Goal: Task Accomplishment & Management: Manage account settings

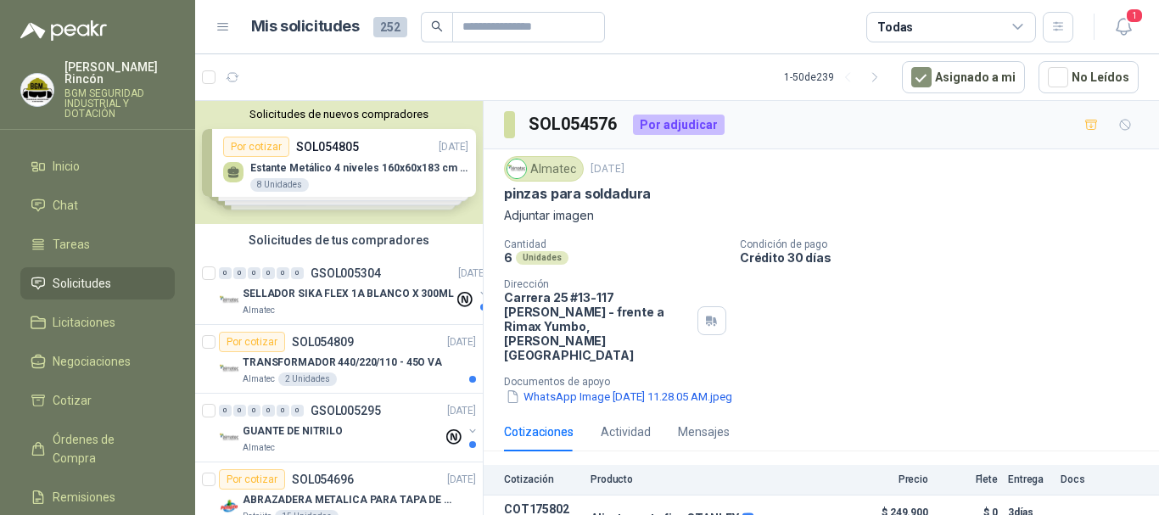
click at [1106, 20] on div "1" at bounding box center [1105, 27] width 65 height 26
click at [1124, 25] on icon "button" at bounding box center [1123, 26] width 21 height 21
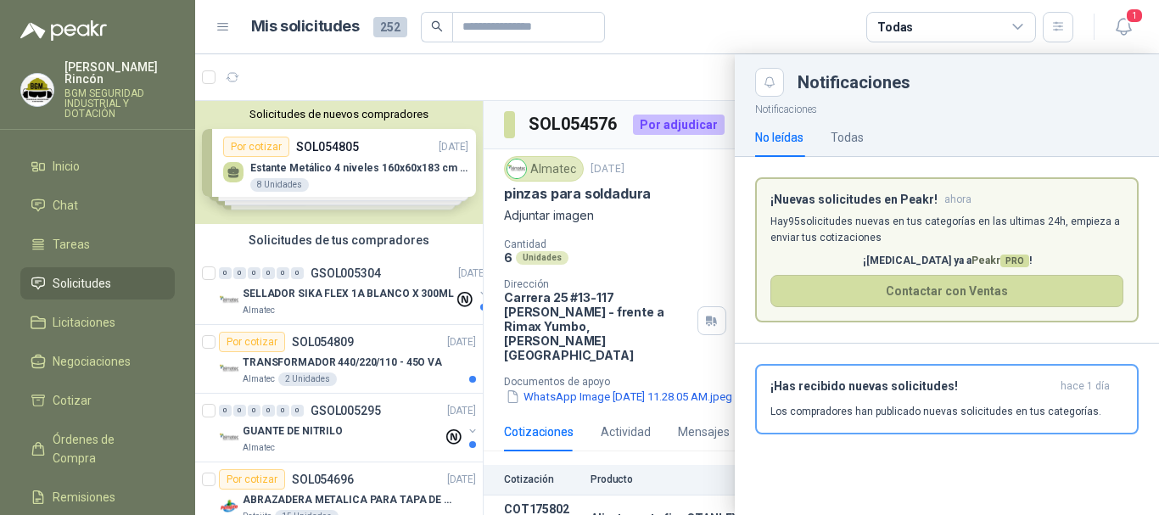
click at [102, 274] on span "Solicitudes" at bounding box center [82, 283] width 59 height 19
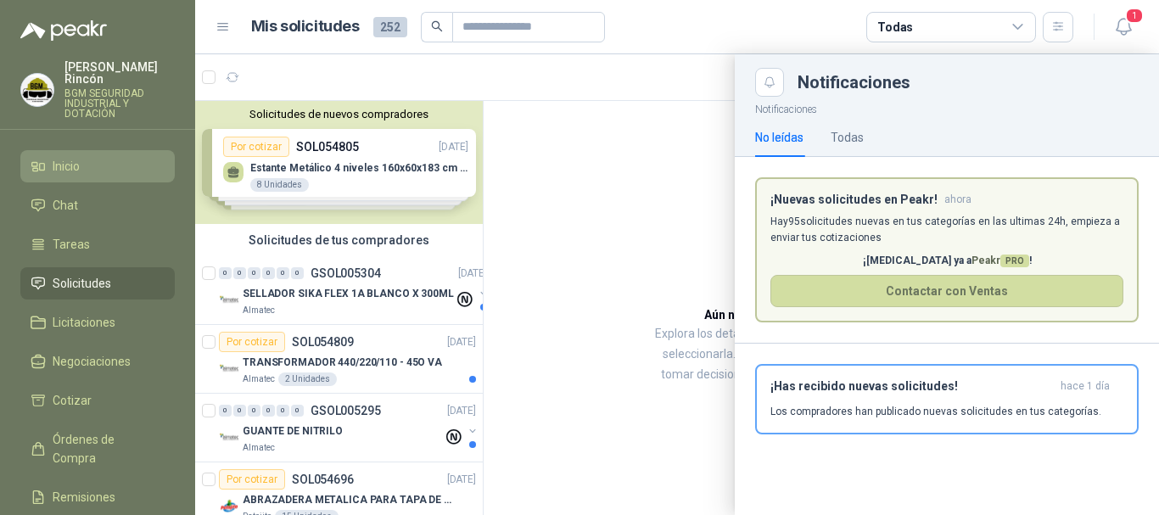
click at [88, 157] on li "Inicio" at bounding box center [98, 166] width 134 height 19
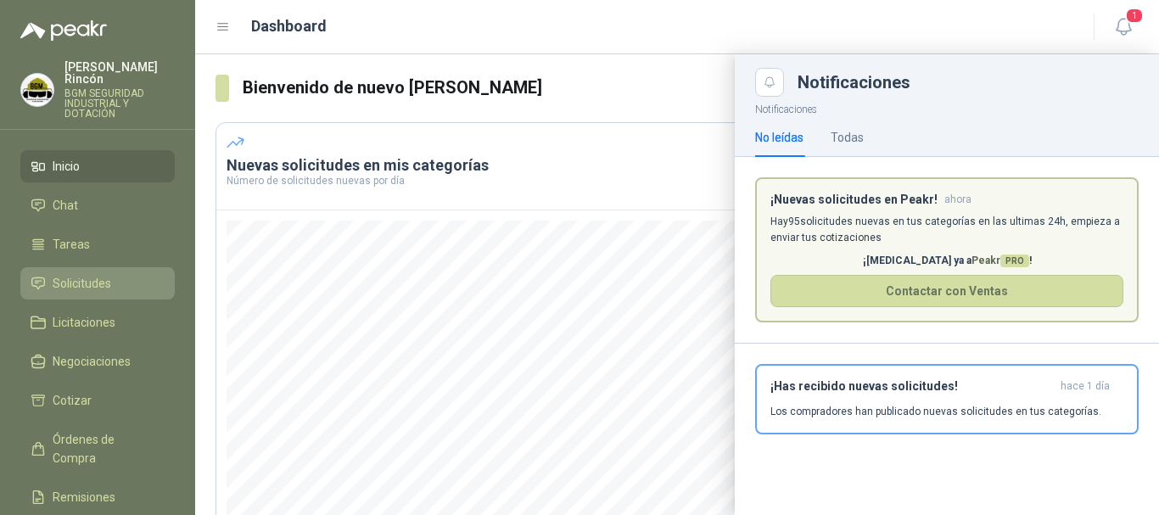
click at [106, 274] on span "Solicitudes" at bounding box center [82, 283] width 59 height 19
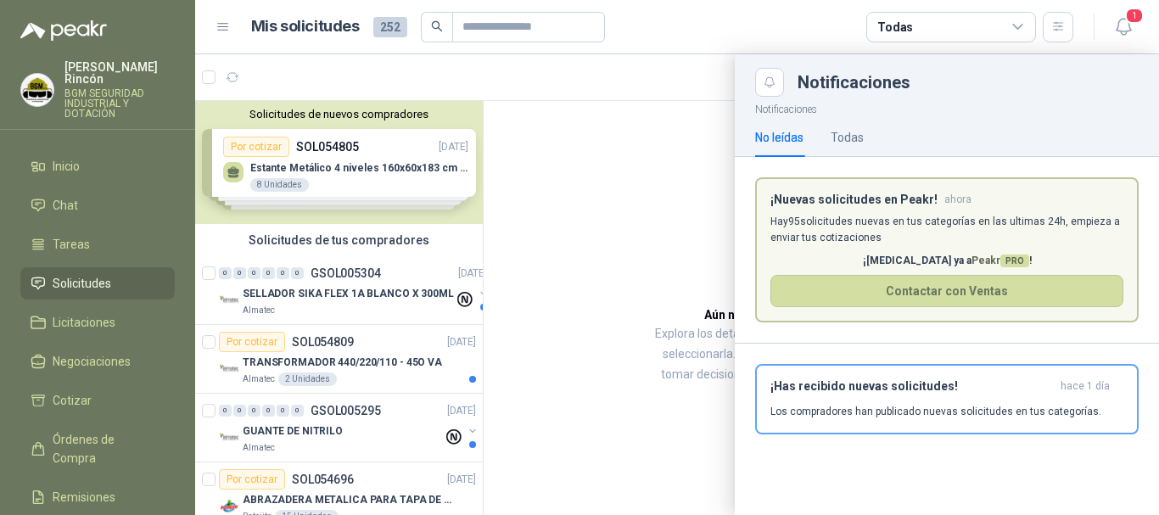
click at [387, 368] on div at bounding box center [677, 284] width 964 height 461
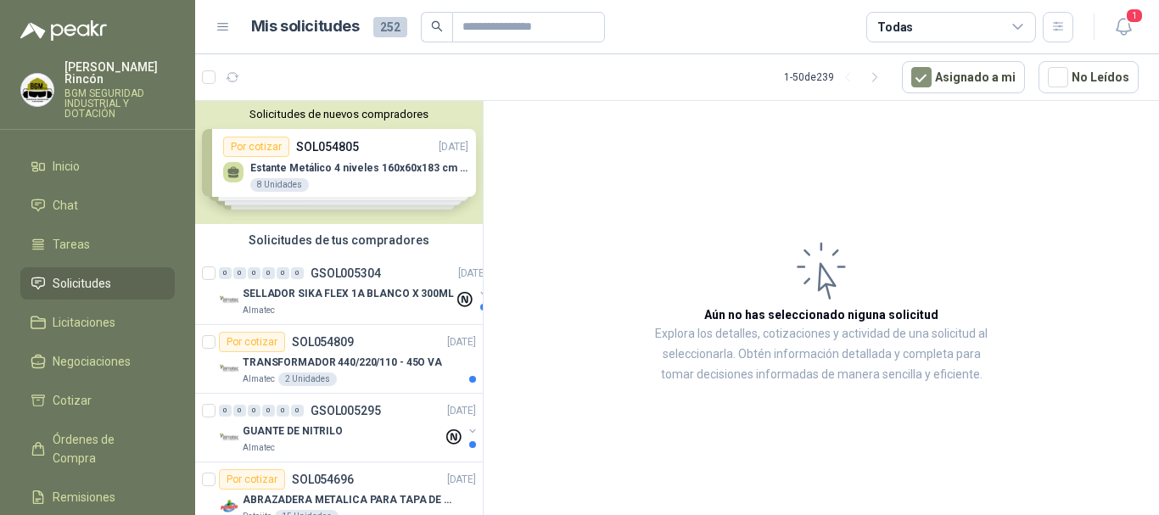
click at [387, 368] on p "TRANSFORMADOR 440/220/110 - 45O VA" at bounding box center [342, 363] width 199 height 16
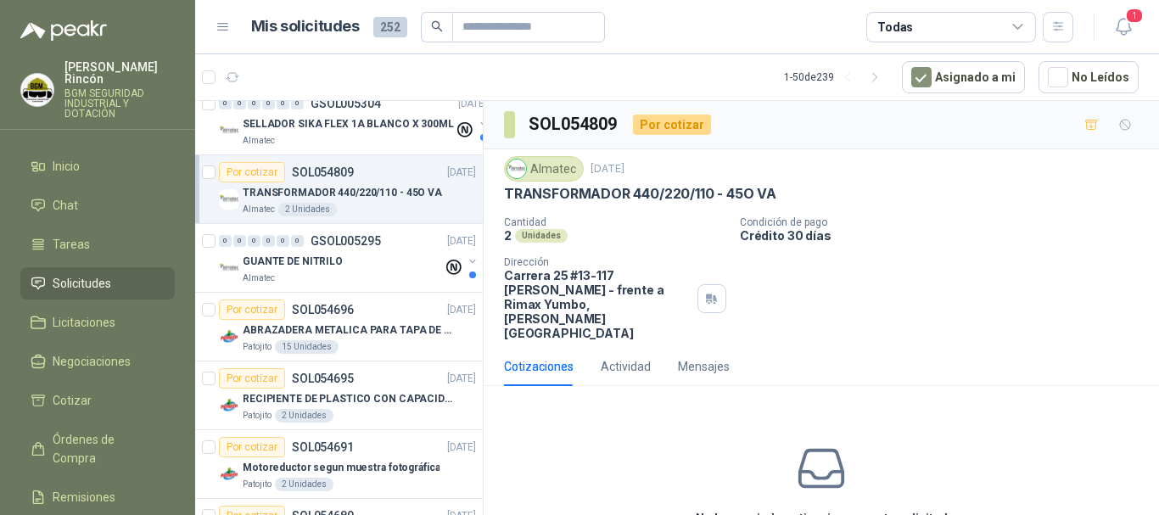
scroll to position [67, 0]
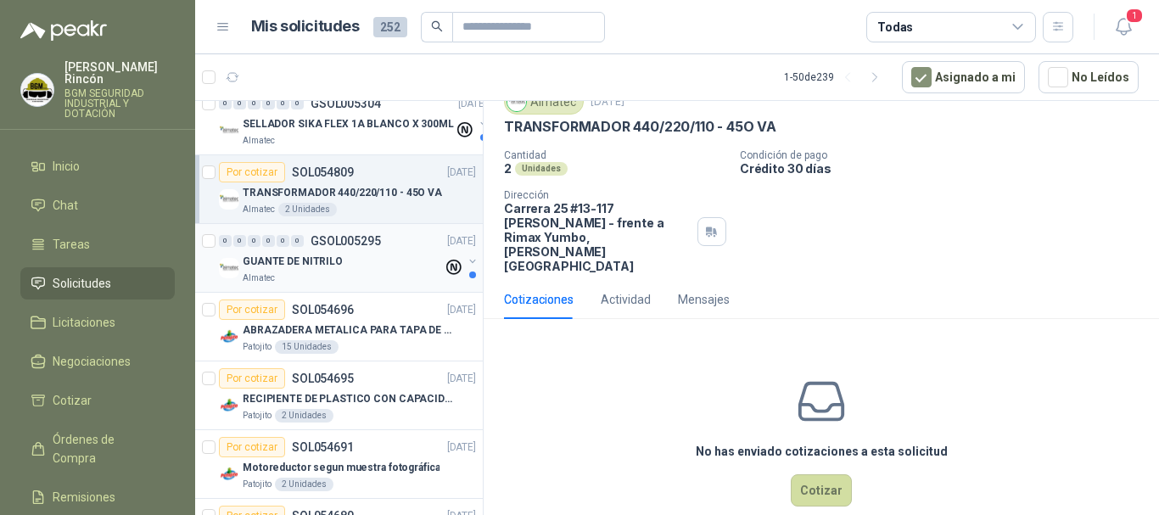
click at [376, 284] on div "Almatec" at bounding box center [343, 278] width 200 height 14
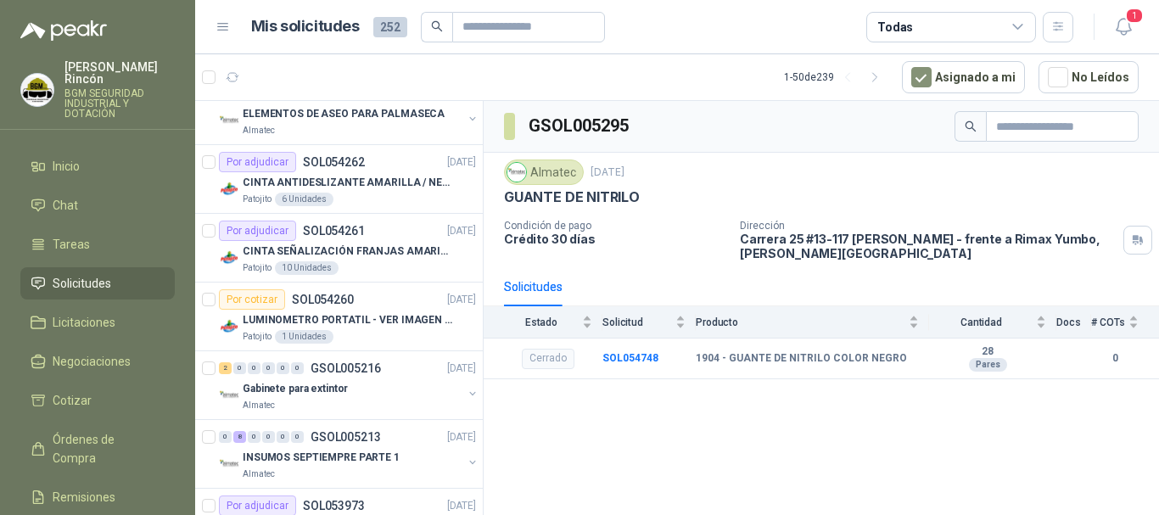
scroll to position [1273, 0]
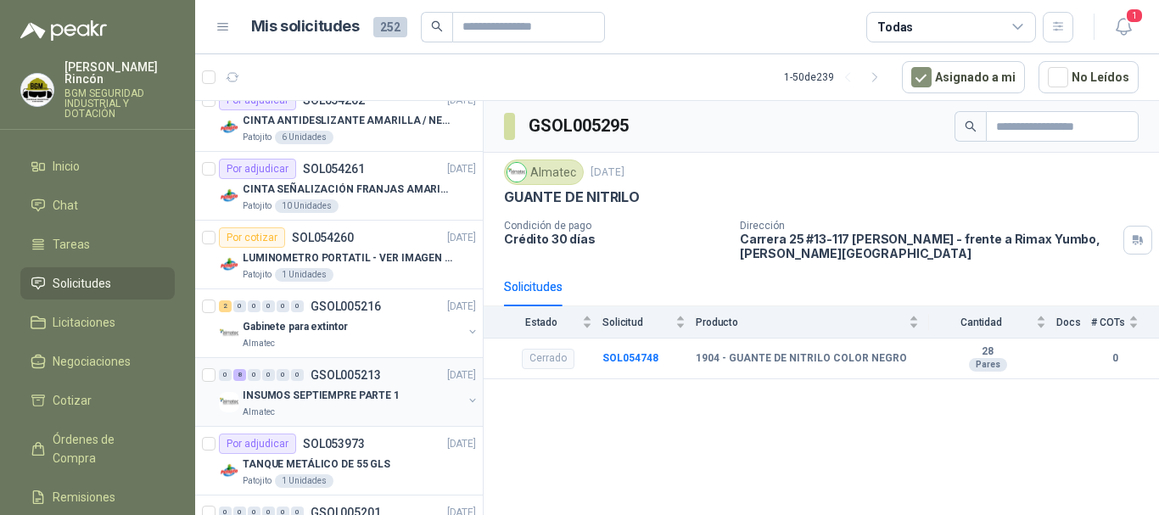
click at [334, 405] on div "INSUMOS SEPTIEMPRE PARTE 1" at bounding box center [353, 395] width 220 height 20
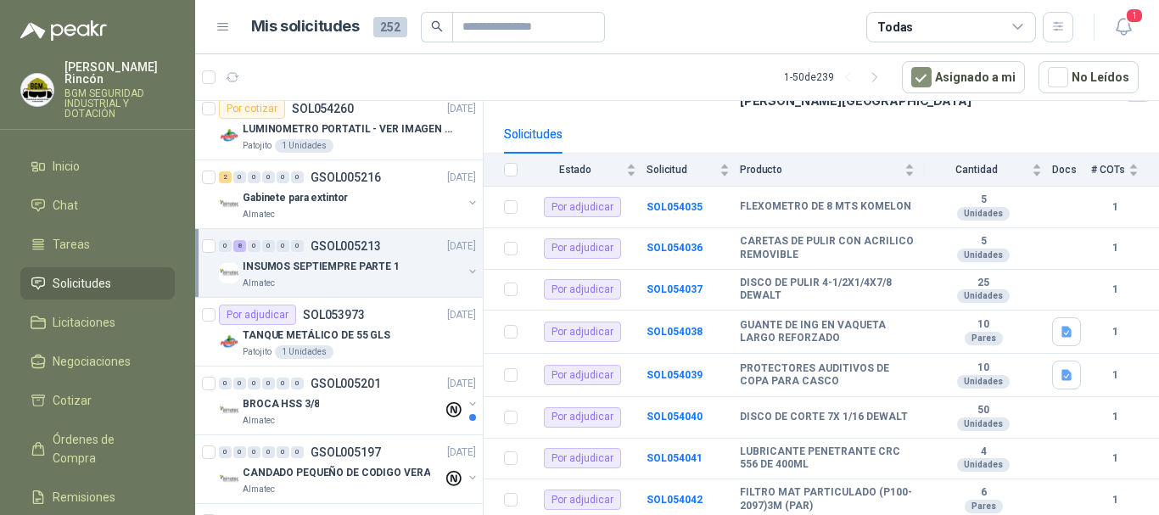
scroll to position [1612, 0]
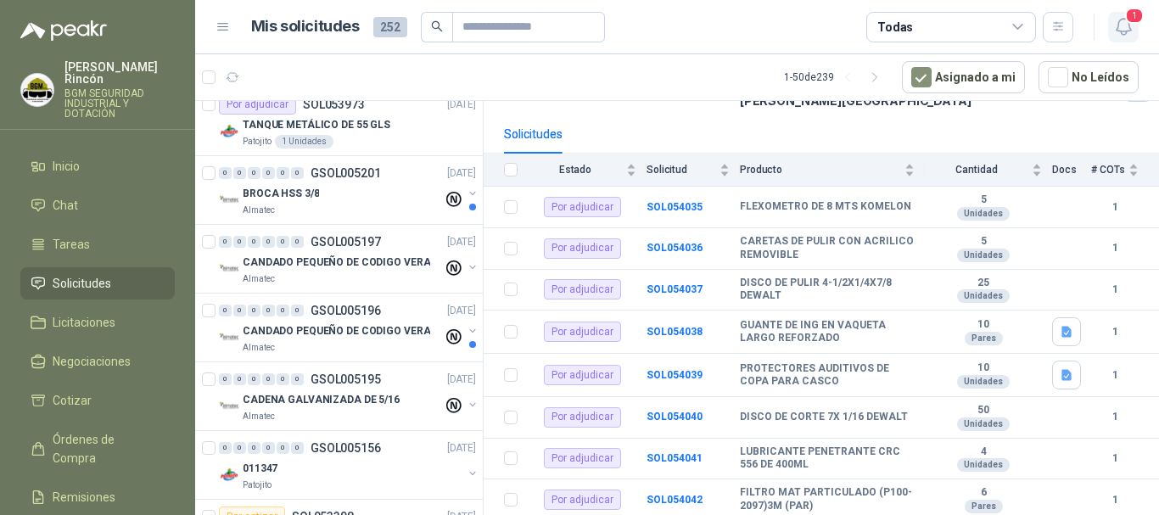
click at [1125, 27] on icon "button" at bounding box center [1123, 26] width 21 height 21
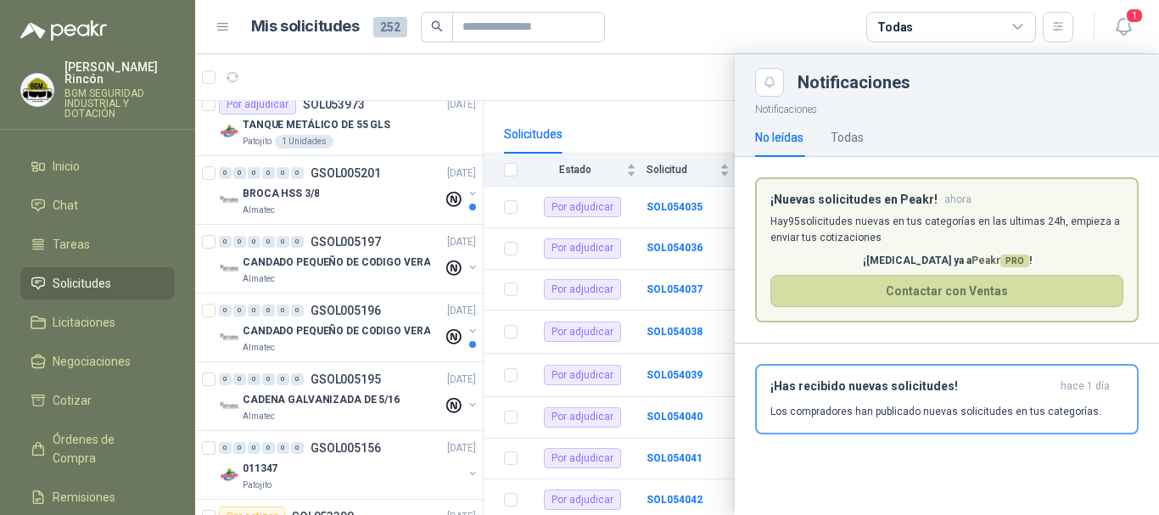
click at [944, 222] on p "Hay 95 solicitudes nuevas en tus categorías en las ultimas 24h, empieza a envia…" at bounding box center [946, 230] width 353 height 32
click at [1126, 22] on span "1" at bounding box center [1134, 16] width 19 height 16
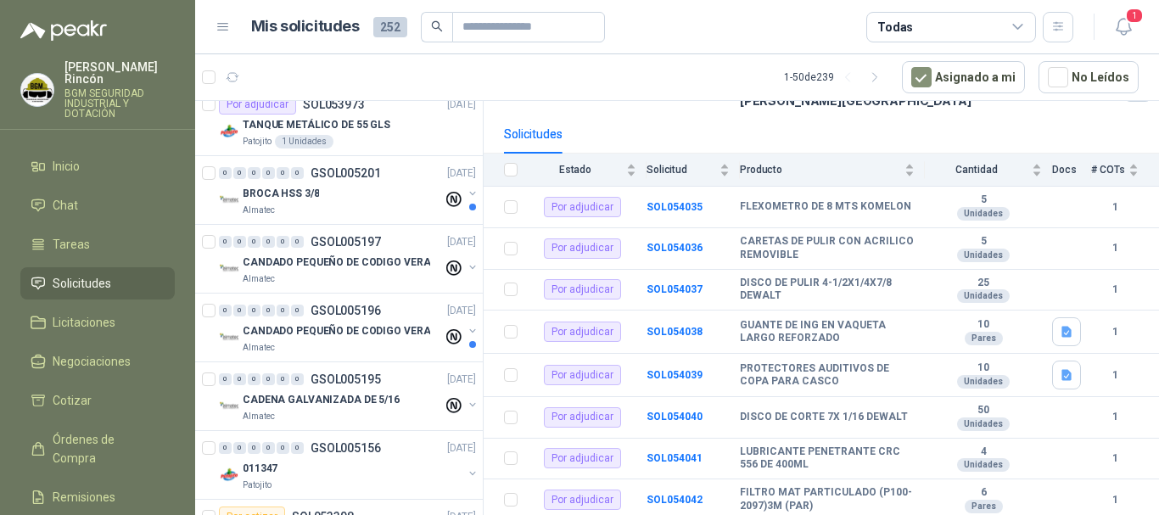
click at [126, 136] on menu "[PERSON_NAME] BGM SEGURIDAD INDUSTRIAL Y DOTACIÓN Inicio Chat Tareas Solicitude…" at bounding box center [97, 257] width 195 height 515
click at [126, 157] on li "Inicio" at bounding box center [98, 166] width 134 height 19
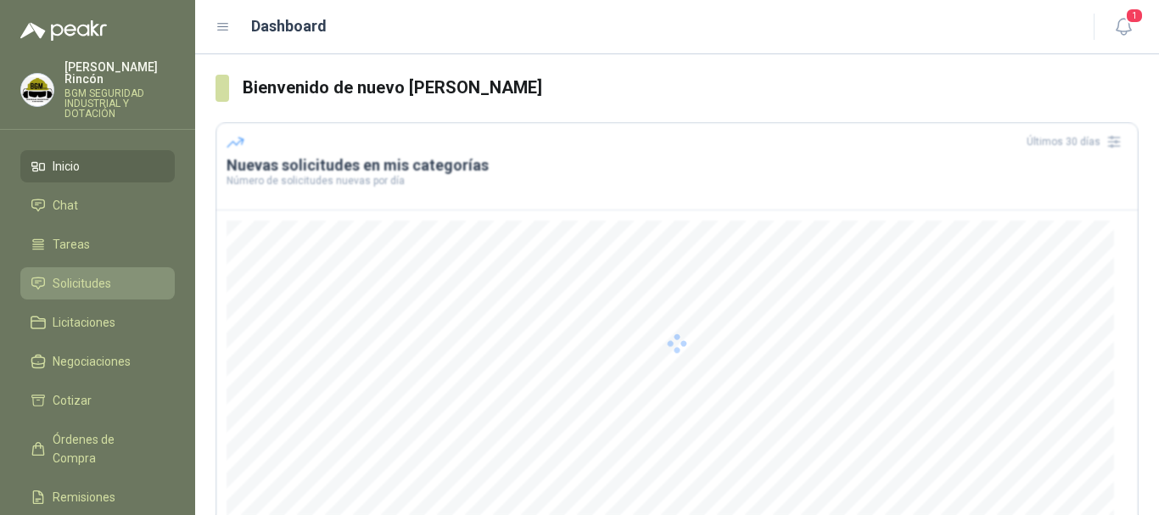
click at [87, 275] on span "Solicitudes" at bounding box center [82, 283] width 59 height 19
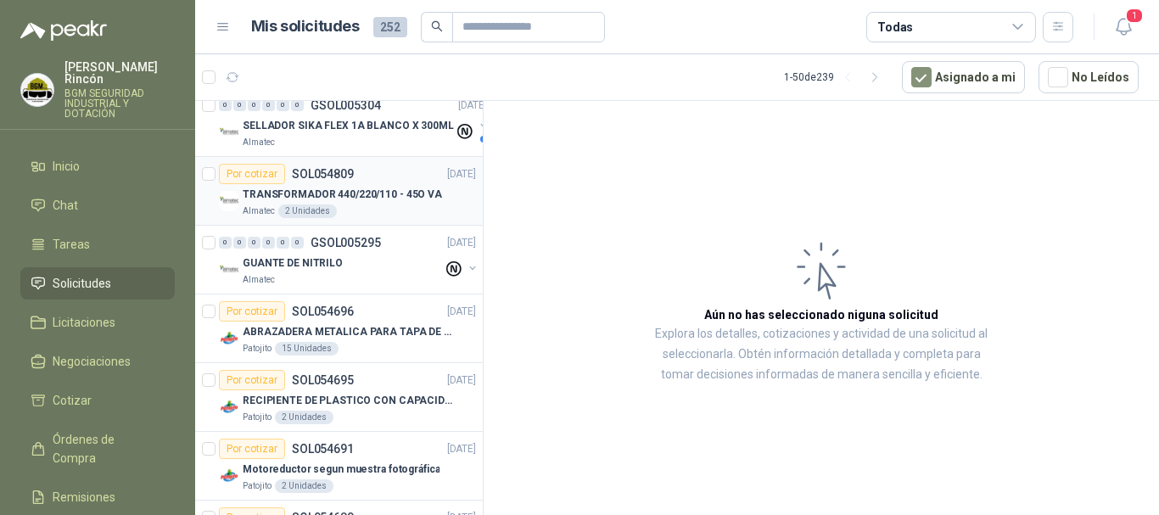
scroll to position [170, 0]
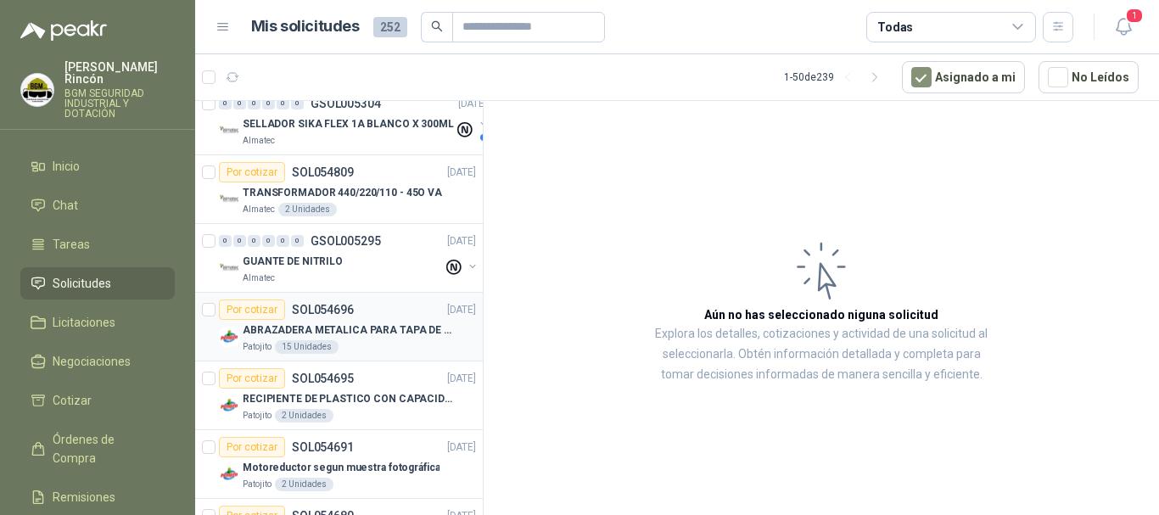
click at [415, 339] on div "ABRAZADERA METALICA PARA TAPA DE TAMBOR DE PLASTICO DE 50 LT" at bounding box center [359, 330] width 233 height 20
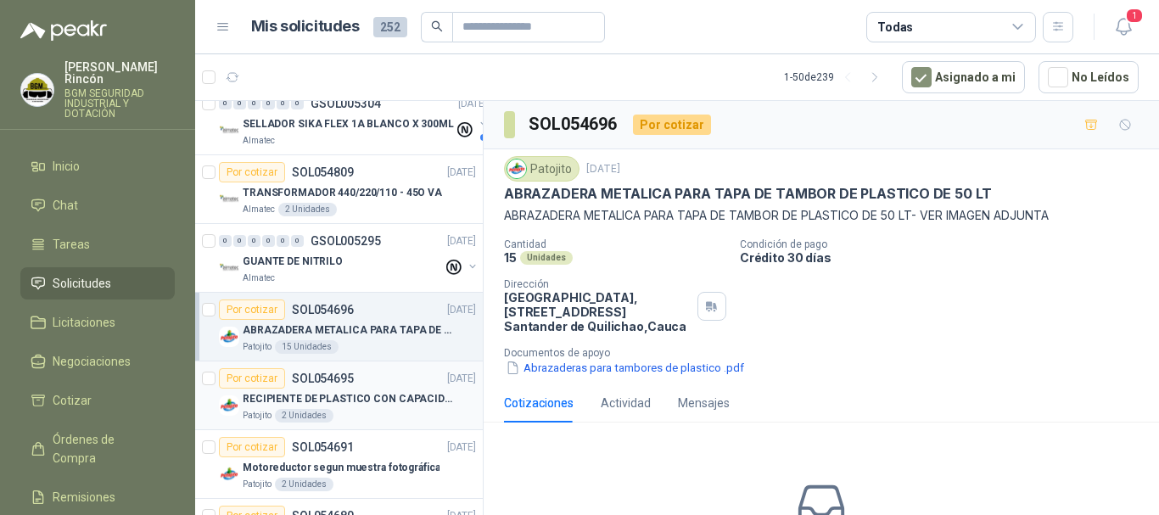
click at [407, 393] on p "RECIPIENTE DE PLASTICO CON CAPACIDAD DE 1.8 LT PARA LA EXTRACCIÓN MANUAL DE LIQ…" at bounding box center [348, 399] width 211 height 16
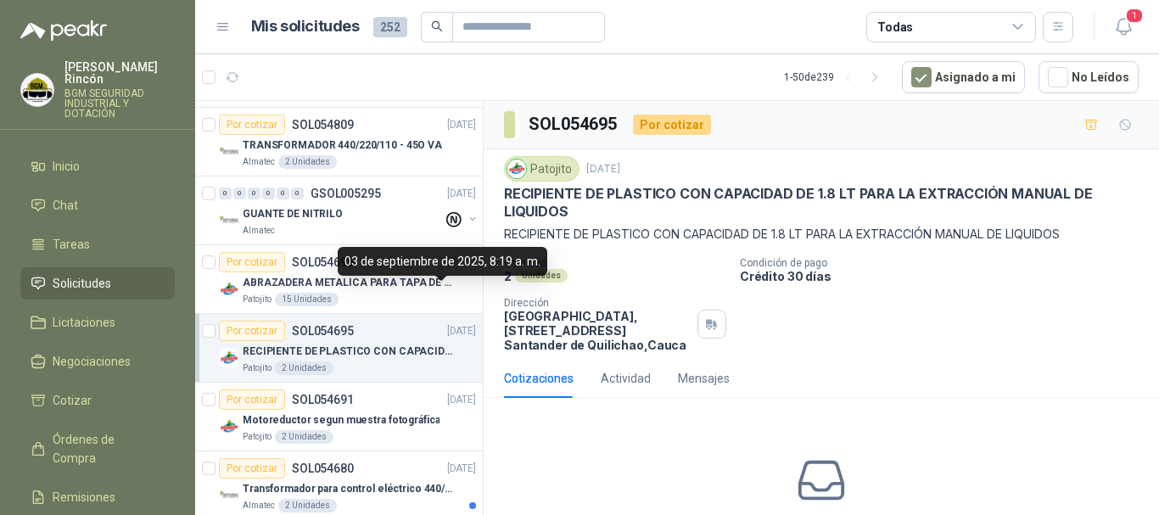
scroll to position [255, 0]
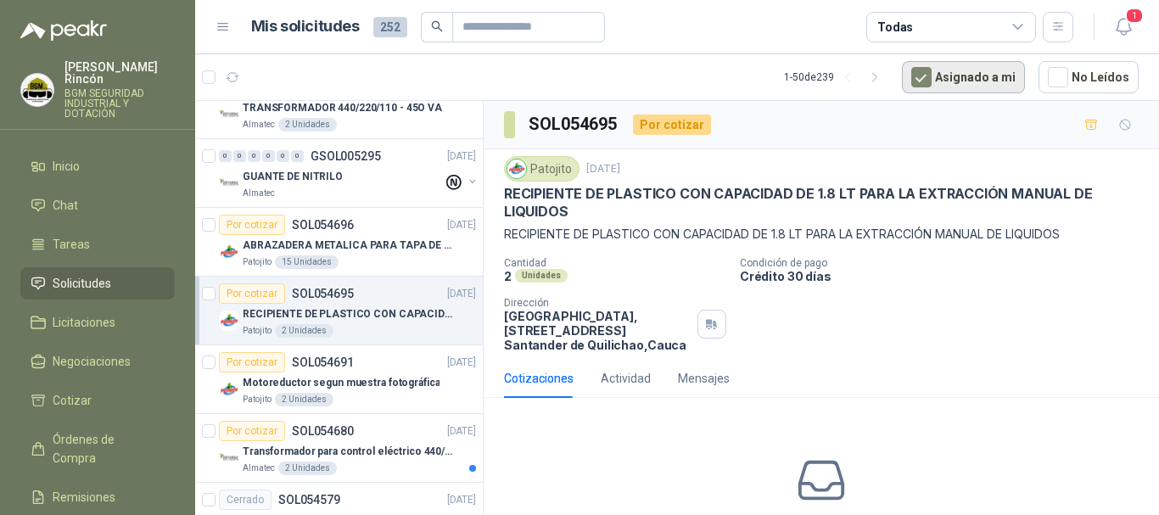
click at [949, 79] on button "Asignado a mi" at bounding box center [963, 77] width 123 height 32
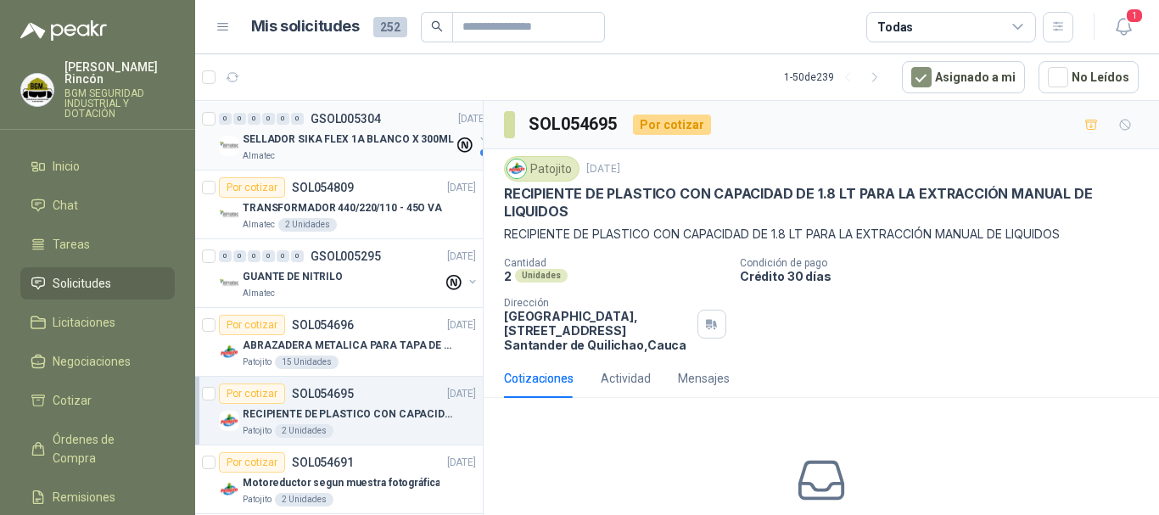
scroll to position [0, 0]
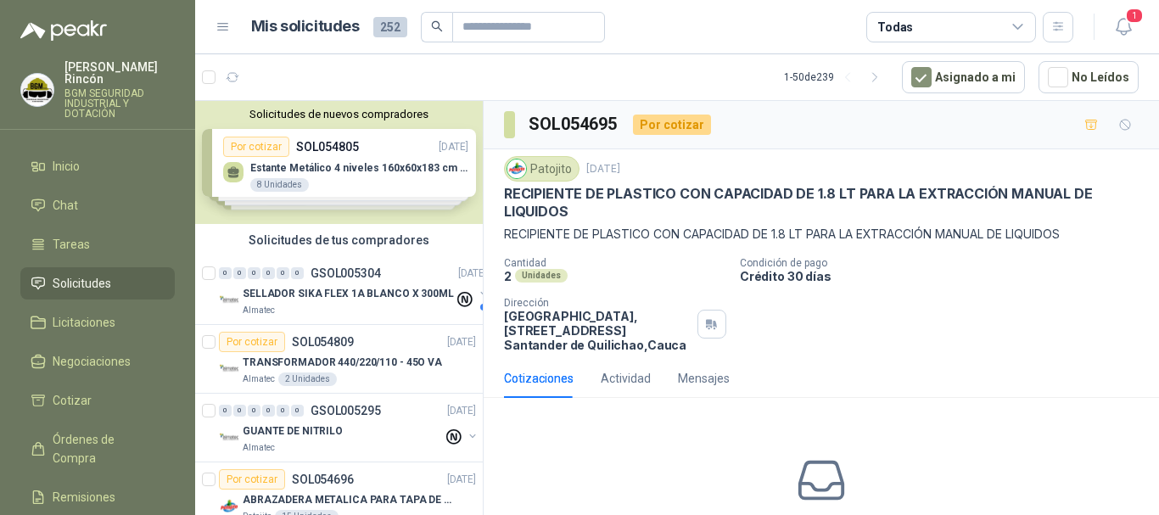
click at [378, 194] on div "Solicitudes de nuevos compradores Por cotizar SOL054805 [DATE] Estante Metálico…" at bounding box center [339, 162] width 288 height 123
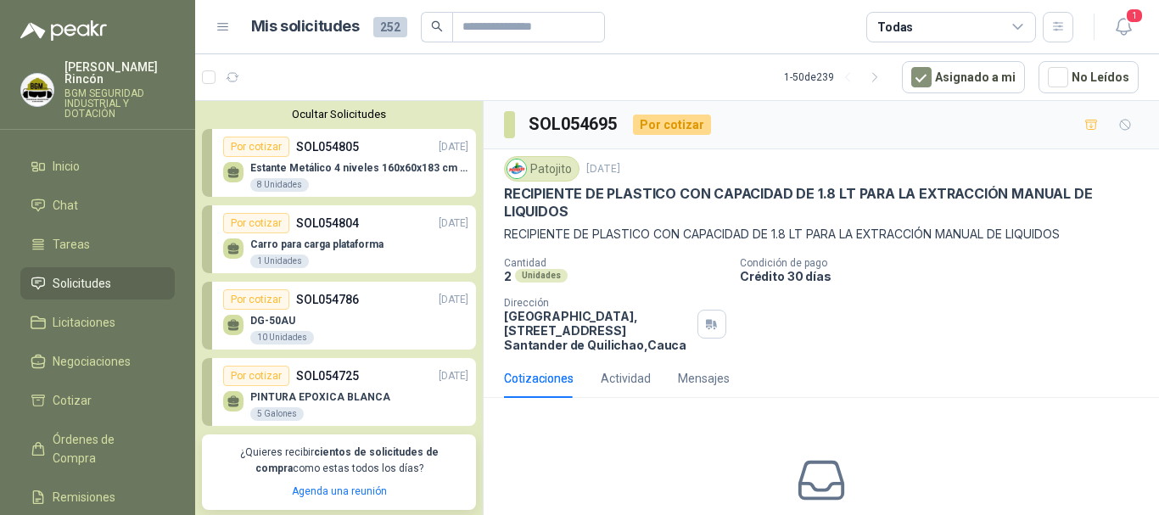
scroll to position [85, 0]
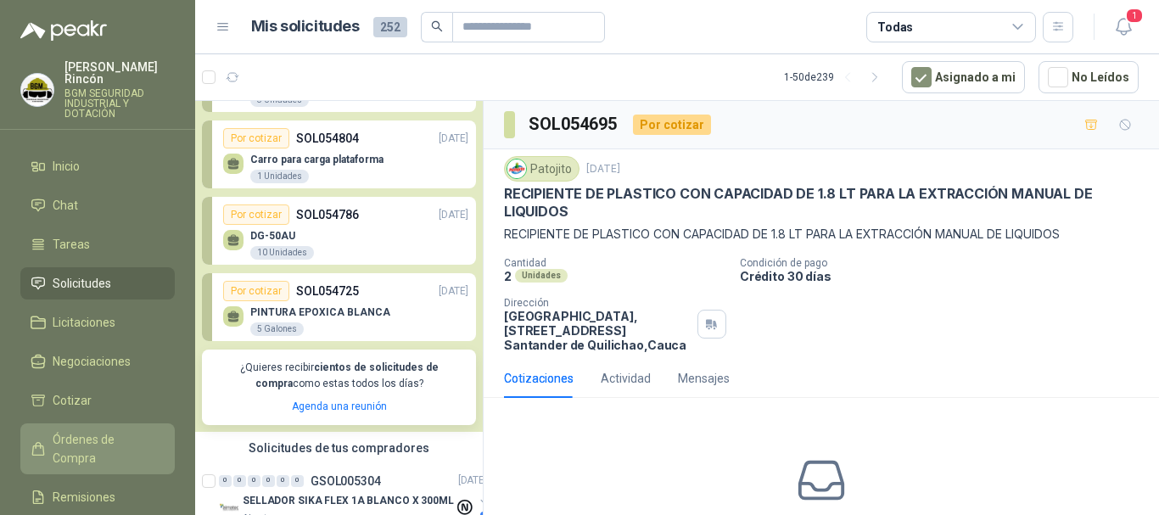
click at [111, 430] on span "Órdenes de Compra" at bounding box center [106, 448] width 106 height 37
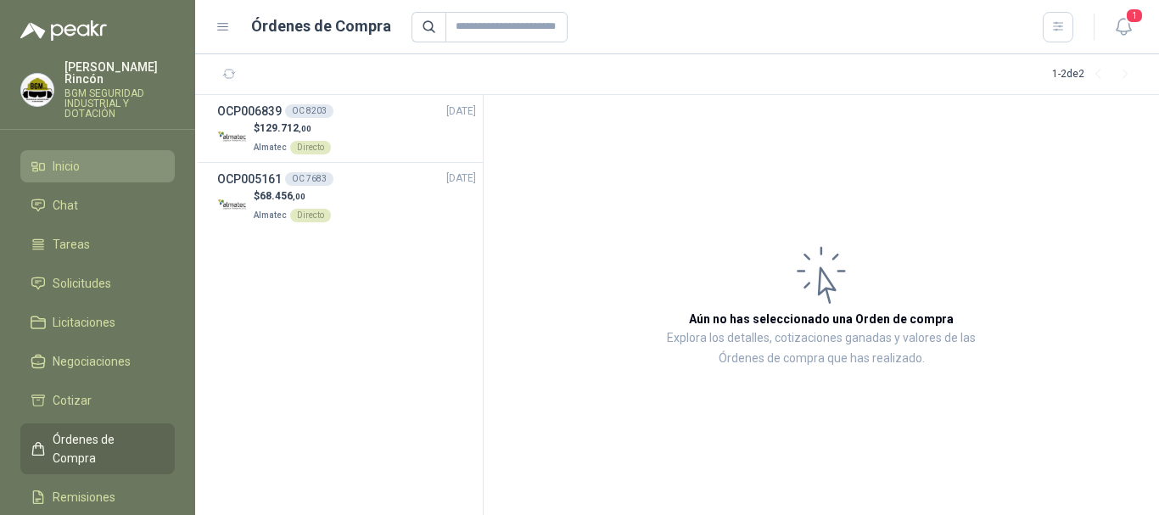
click at [115, 164] on link "Inicio" at bounding box center [97, 166] width 154 height 32
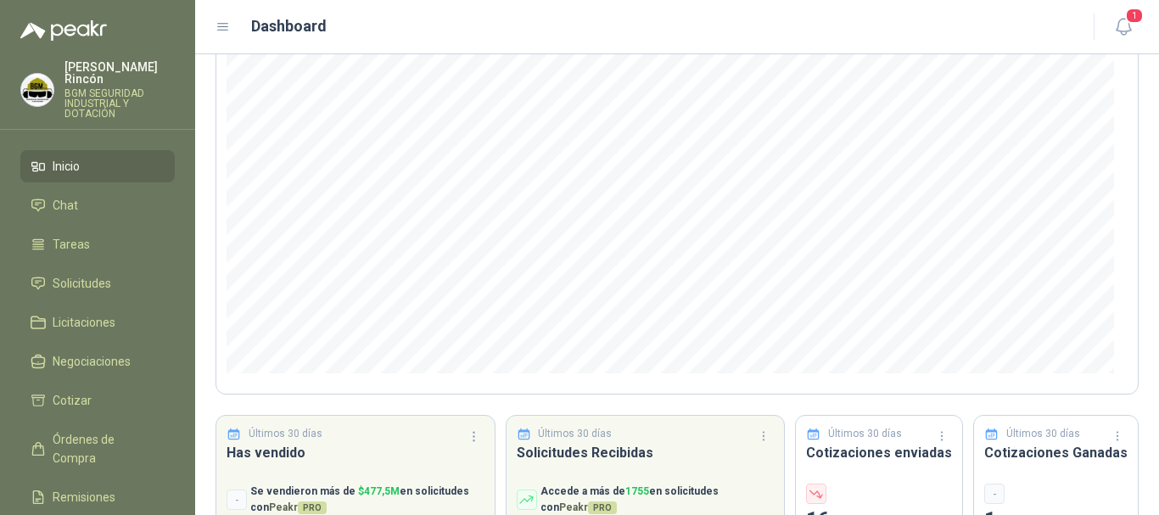
scroll to position [249, 0]
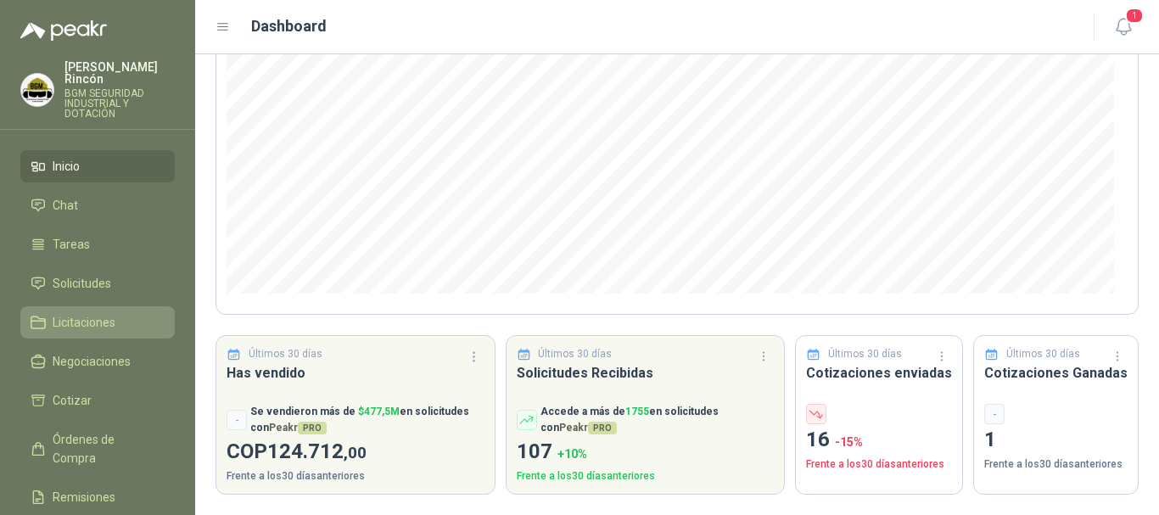
click at [115, 313] on span "Licitaciones" at bounding box center [84, 322] width 63 height 19
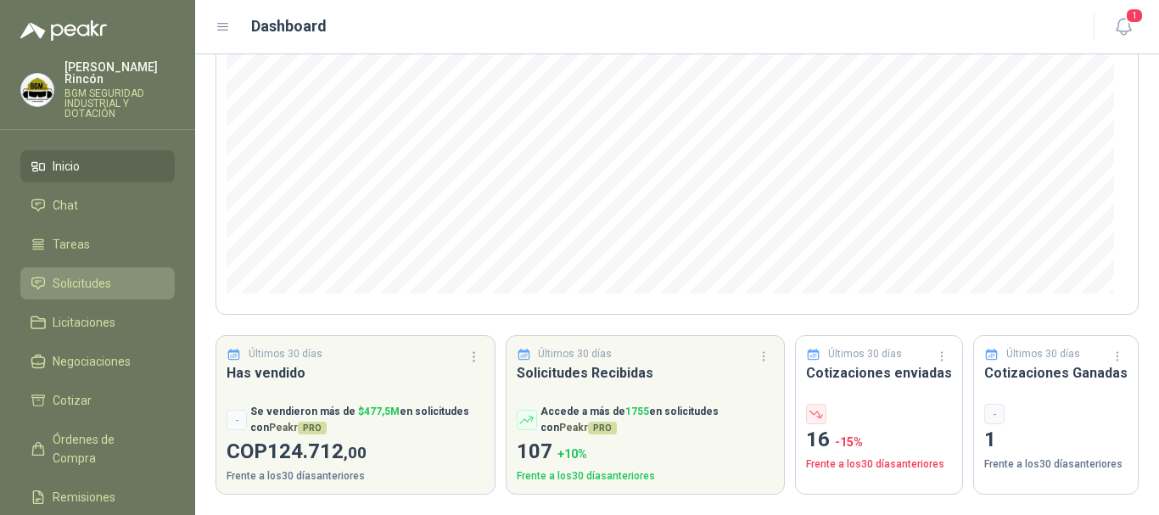
click at [145, 267] on link "Solicitudes" at bounding box center [97, 283] width 154 height 32
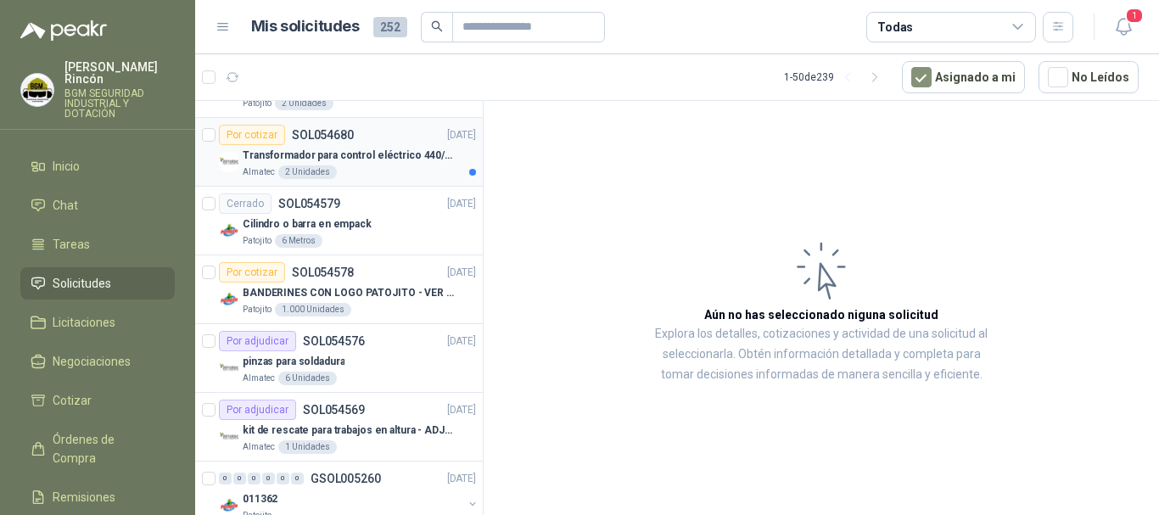
scroll to position [594, 0]
